Goal: Navigation & Orientation: Understand site structure

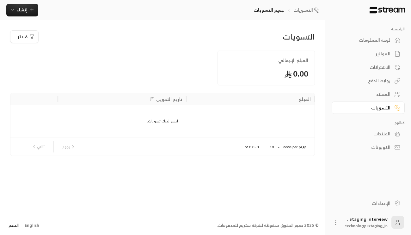
click at [14, 225] on link "الدعم" at bounding box center [13, 225] width 14 height 11
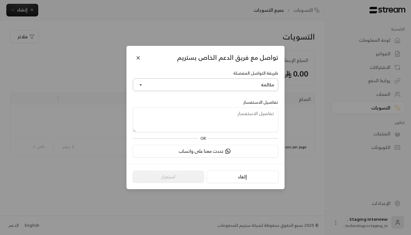
click at [215, 87] on button "مكالمة" at bounding box center [205, 84] width 145 height 13
click at [226, 113] on link "واتساب" at bounding box center [205, 114] width 137 height 11
click at [209, 151] on button "تحدث معنا على واتساب" at bounding box center [205, 151] width 145 height 13
click at [139, 58] on button "Close" at bounding box center [138, 57] width 11 height 11
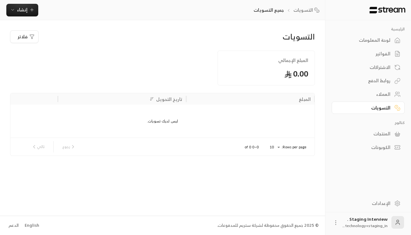
click at [30, 40] on button "فلاتر" at bounding box center [24, 36] width 28 height 13
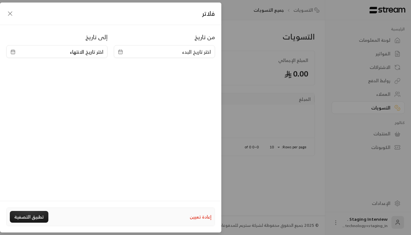
click at [130, 52] on span "اختر تاريخ البدء" at bounding box center [164, 52] width 93 height 8
click at [9, 14] on icon "button" at bounding box center [10, 14] width 8 height 8
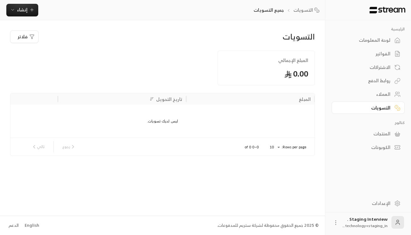
click at [377, 41] on div "لوحة المعلومات" at bounding box center [364, 40] width 51 height 6
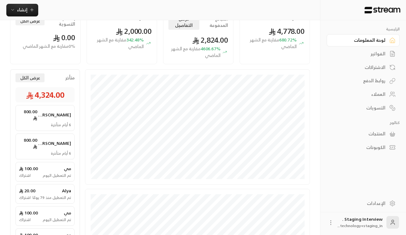
scroll to position [43, 0]
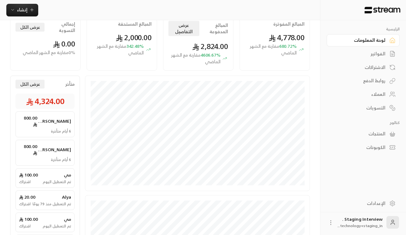
click at [374, 51] on div "الفواتير" at bounding box center [360, 54] width 51 height 6
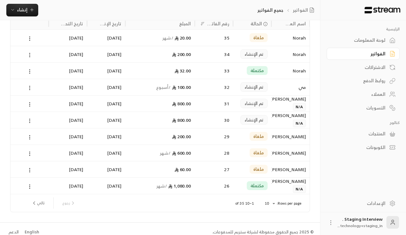
scroll to position [44, 0]
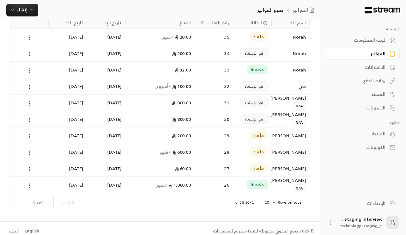
click at [383, 66] on div "الاشتراكات" at bounding box center [360, 67] width 51 height 6
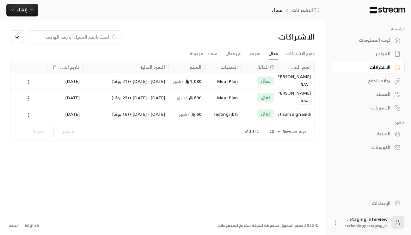
click at [385, 81] on div "روابط الدفع" at bounding box center [364, 80] width 51 height 6
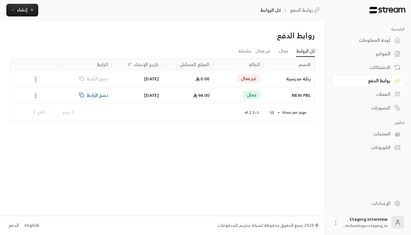
click at [385, 92] on div "العملاء" at bounding box center [364, 94] width 51 height 6
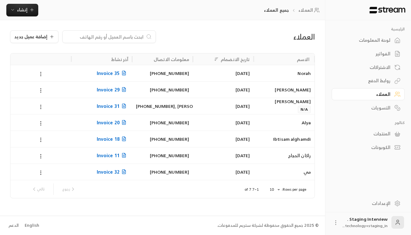
click at [387, 109] on div "التسويات" at bounding box center [364, 108] width 51 height 6
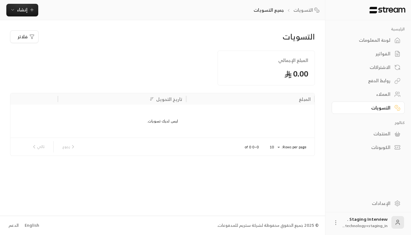
click at [390, 134] on link "المنتجات" at bounding box center [367, 134] width 73 height 12
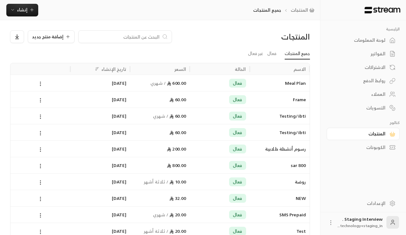
click at [385, 148] on link "الكوبونات" at bounding box center [363, 147] width 73 height 12
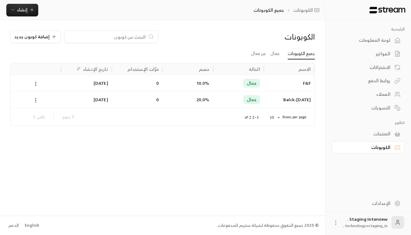
click at [381, 36] on link "لوحة المعلومات" at bounding box center [367, 40] width 73 height 12
